Goal: Information Seeking & Learning: Learn about a topic

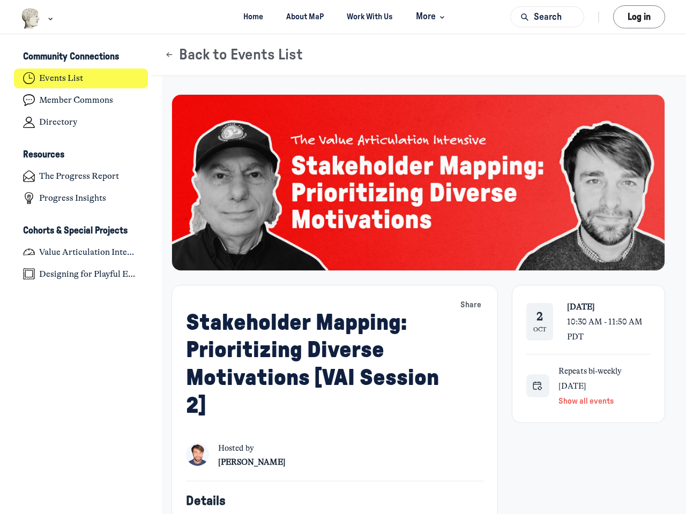
scroll to position [3515, 2105]
click at [31, 18] on img "Main navigation bar" at bounding box center [31, 18] width 20 height 21
click at [430, 17] on span "More" at bounding box center [432, 17] width 32 height 14
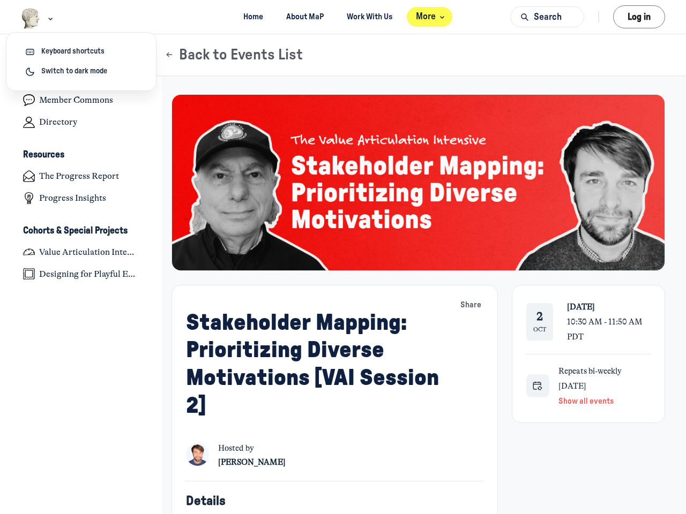
click at [547, 17] on button "Search" at bounding box center [547, 16] width 74 height 21
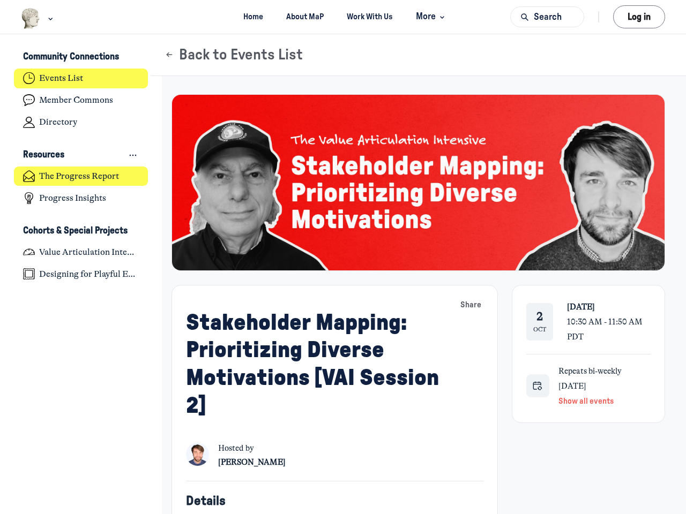
click at [81, 166] on div "Resources The Progress Report Progress Insights" at bounding box center [81, 177] width 134 height 62
click at [81, 57] on h3 "Community Connections" at bounding box center [71, 56] width 96 height 11
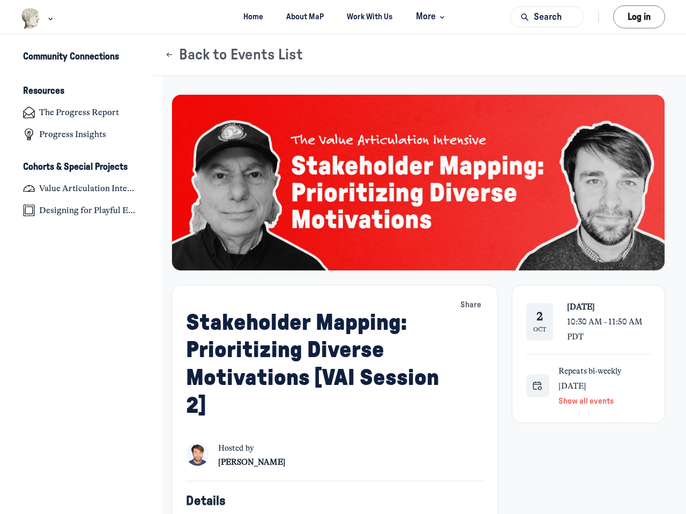
click at [81, 155] on div "Community Connections Resources The Progress Report Progress Insights Cohorts &…" at bounding box center [81, 134] width 162 height 172
click at [81, 187] on h4 "Value Articulation Intensive (Cultural Leadership Lab)" at bounding box center [89, 188] width 100 height 11
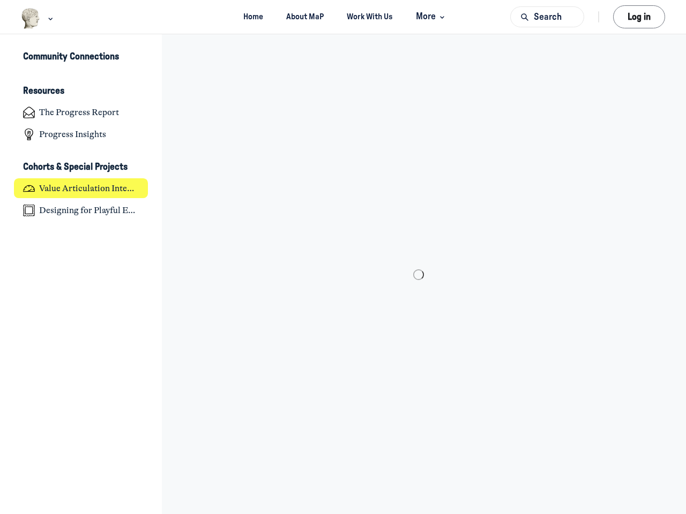
click at [81, 231] on div "Feed Community Connections Resources The Progress Report Progress Insights Coho…" at bounding box center [81, 274] width 162 height 480
click at [81, 263] on div "Feed Community Connections Resources The Progress Report Progress Insights Coho…" at bounding box center [81, 274] width 162 height 480
